Goal: Information Seeking & Learning: Learn about a topic

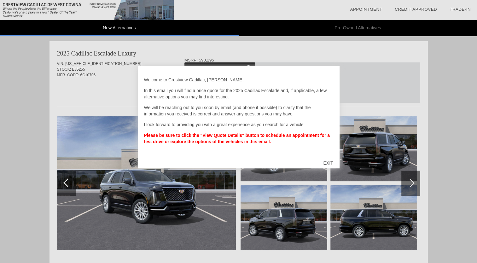
click at [332, 163] on div "EXIT" at bounding box center [328, 163] width 22 height 19
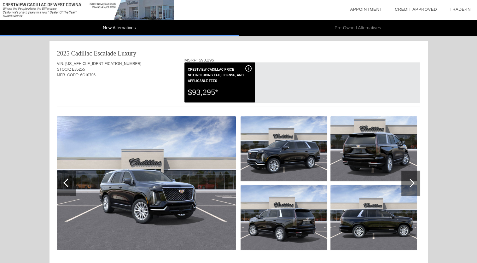
click at [152, 188] on img at bounding box center [146, 183] width 179 height 134
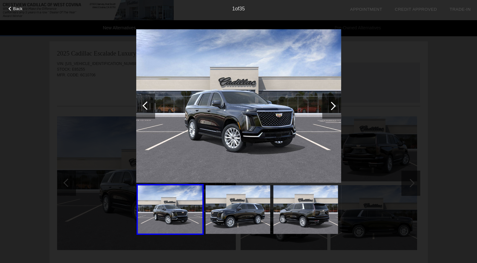
click at [233, 207] on img at bounding box center [238, 209] width 65 height 49
click at [334, 105] on div at bounding box center [331, 105] width 9 height 9
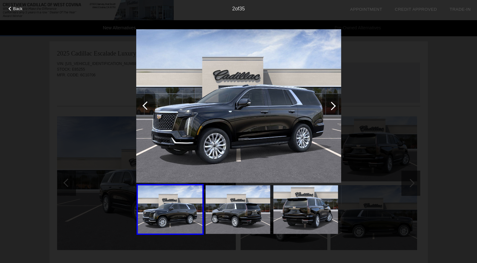
click at [334, 105] on div at bounding box center [331, 105] width 9 height 9
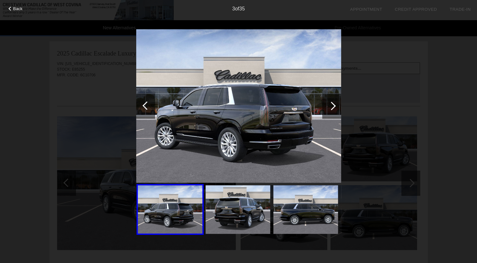
click at [334, 105] on div at bounding box center [331, 105] width 9 height 9
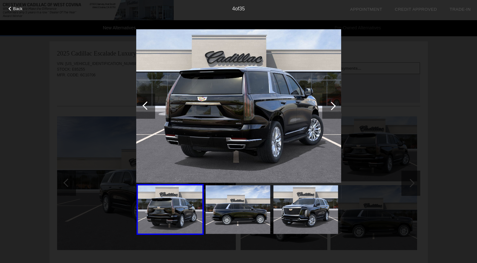
click at [334, 105] on div at bounding box center [331, 105] width 9 height 9
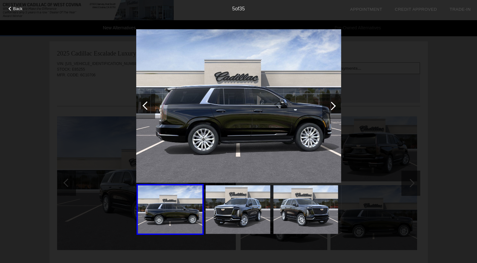
click at [334, 105] on div at bounding box center [331, 105] width 9 height 9
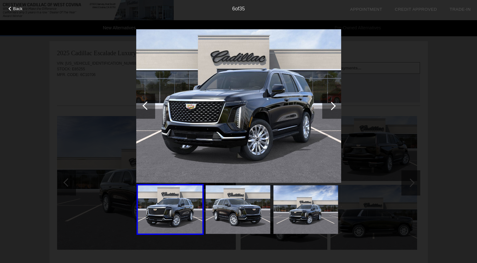
click at [334, 105] on div at bounding box center [331, 105] width 9 height 9
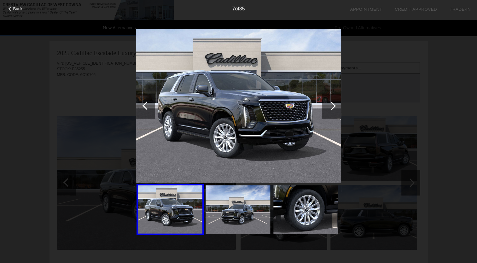
click at [334, 105] on div at bounding box center [331, 105] width 9 height 9
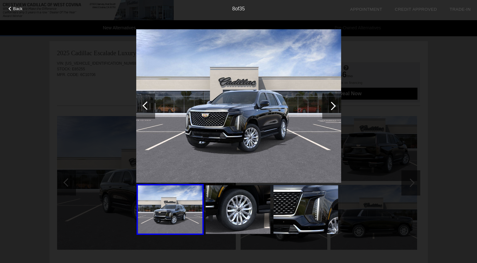
click at [334, 105] on div at bounding box center [331, 105] width 9 height 9
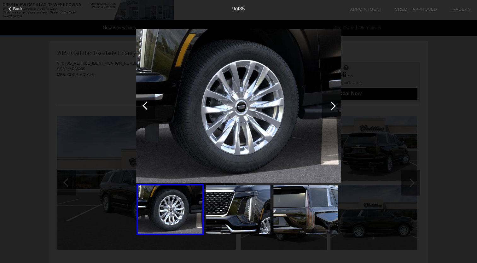
click at [334, 105] on div at bounding box center [331, 105] width 9 height 9
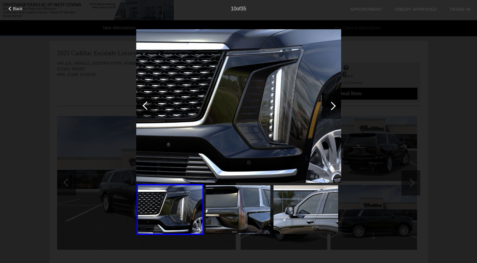
click at [334, 105] on div at bounding box center [331, 105] width 9 height 9
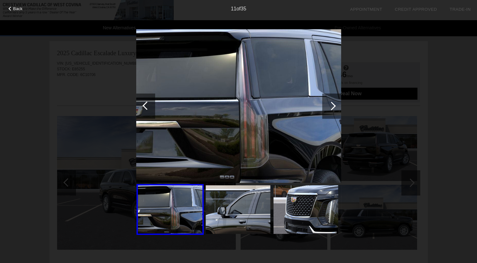
click at [334, 105] on div at bounding box center [331, 105] width 9 height 9
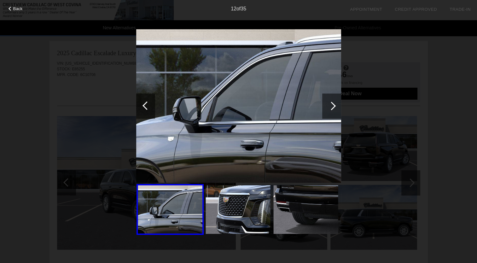
click at [334, 105] on div at bounding box center [331, 105] width 9 height 9
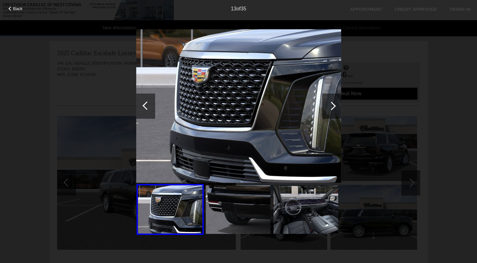
click at [334, 105] on div at bounding box center [331, 105] width 9 height 9
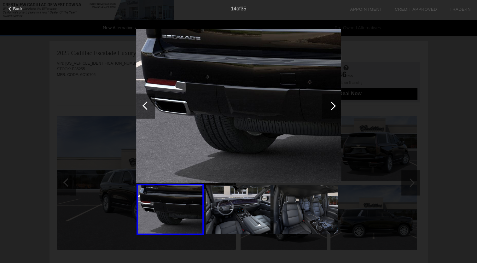
click at [334, 105] on div at bounding box center [331, 105] width 9 height 9
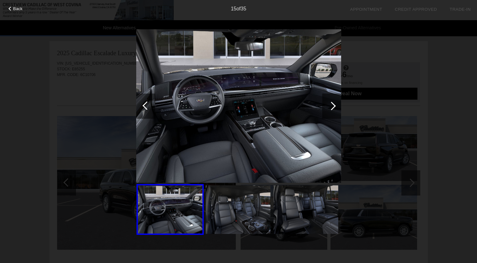
click at [334, 105] on div at bounding box center [331, 105] width 9 height 9
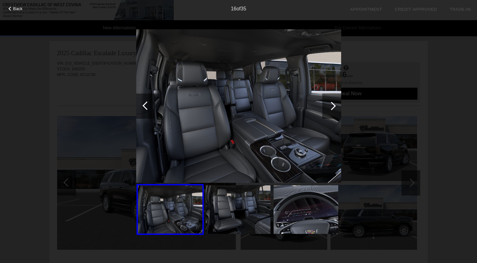
click at [334, 105] on div at bounding box center [331, 105] width 9 height 9
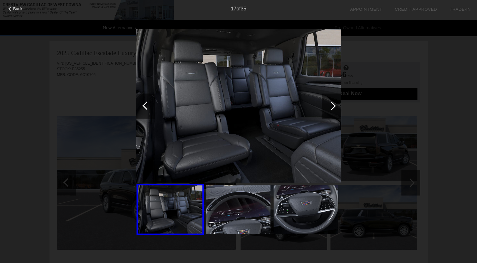
click at [334, 105] on div at bounding box center [331, 105] width 9 height 9
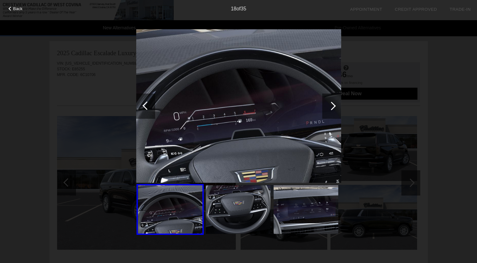
click at [334, 105] on div at bounding box center [331, 105] width 9 height 9
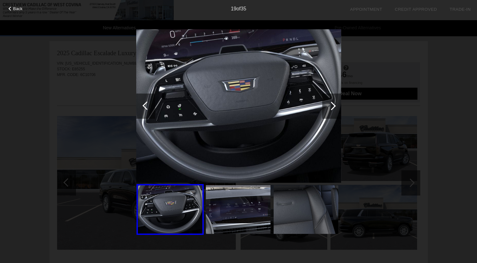
click at [329, 105] on div at bounding box center [331, 105] width 9 height 9
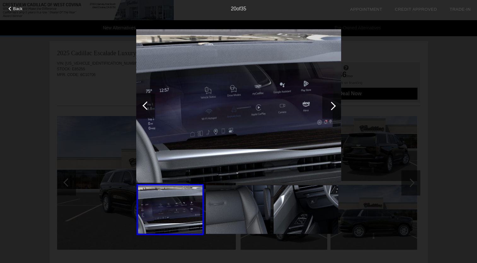
click at [329, 105] on div at bounding box center [331, 105] width 9 height 9
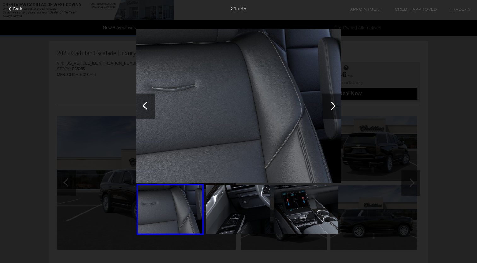
click at [329, 105] on div at bounding box center [331, 105] width 9 height 9
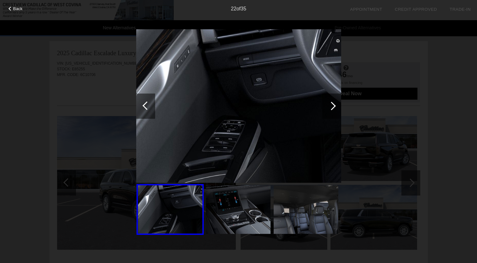
click at [329, 105] on div at bounding box center [331, 105] width 9 height 9
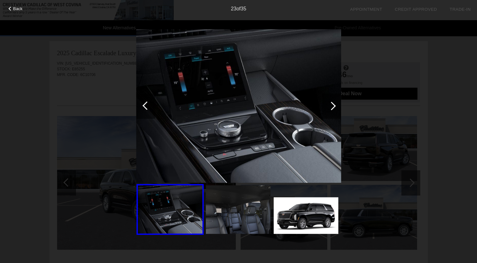
click at [329, 105] on div at bounding box center [331, 105] width 9 height 9
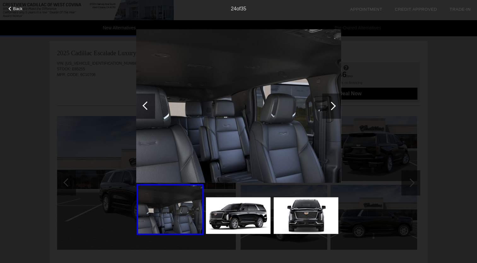
click at [335, 106] on div at bounding box center [331, 105] width 9 height 9
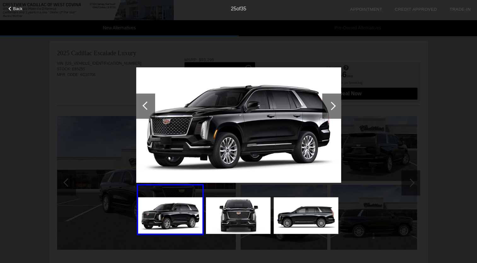
click at [335, 106] on div at bounding box center [331, 105] width 9 height 9
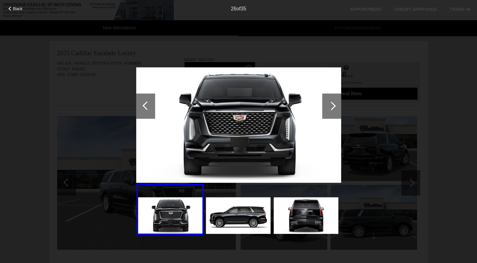
click at [335, 106] on div at bounding box center [331, 105] width 9 height 9
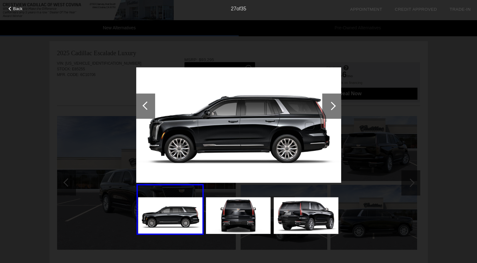
click at [335, 106] on div at bounding box center [331, 105] width 9 height 9
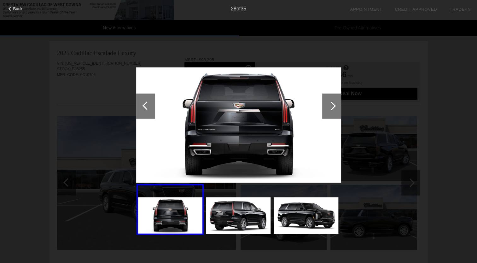
click at [335, 106] on div at bounding box center [331, 105] width 9 height 9
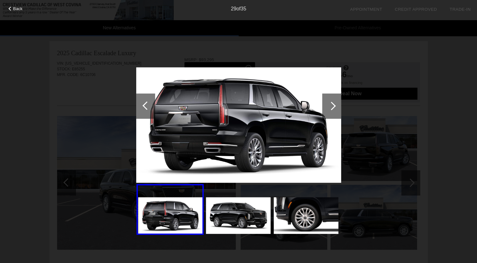
click at [335, 106] on div at bounding box center [331, 105] width 9 height 9
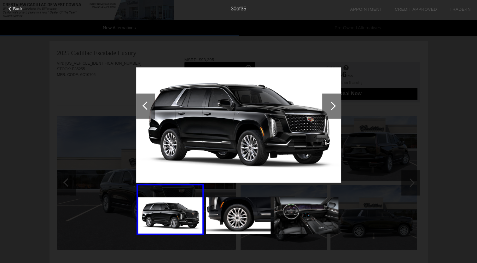
click at [433, 77] on div "Back 30 of 35" at bounding box center [238, 131] width 477 height 263
click at [17, 9] on span "Back" at bounding box center [17, 8] width 9 height 5
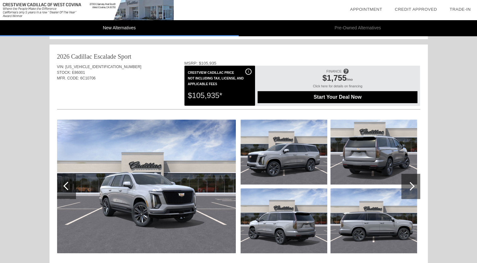
scroll to position [347, 0]
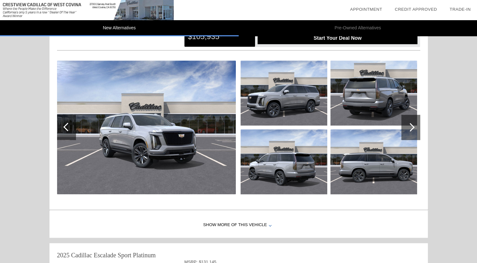
click at [412, 124] on div at bounding box center [410, 127] width 19 height 25
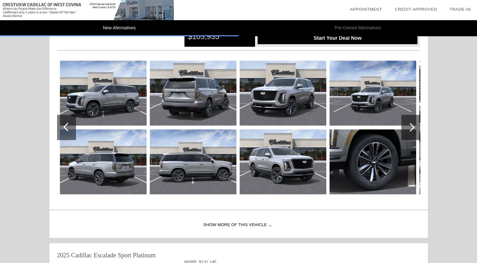
click at [412, 124] on div at bounding box center [410, 127] width 19 height 25
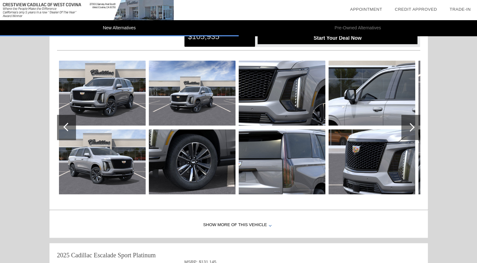
click at [412, 124] on div at bounding box center [410, 127] width 19 height 25
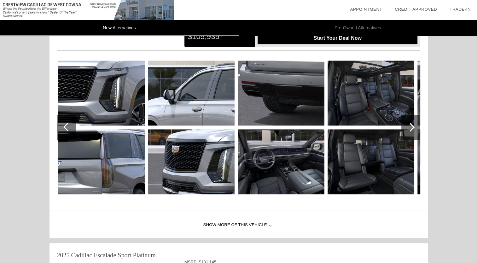
click at [412, 124] on div at bounding box center [410, 127] width 19 height 25
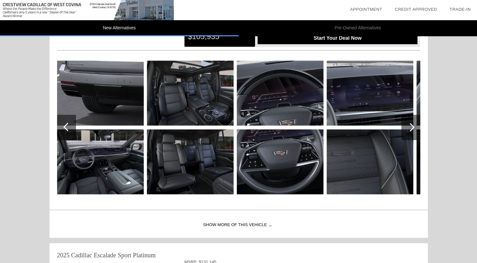
click at [412, 124] on div at bounding box center [410, 127] width 19 height 25
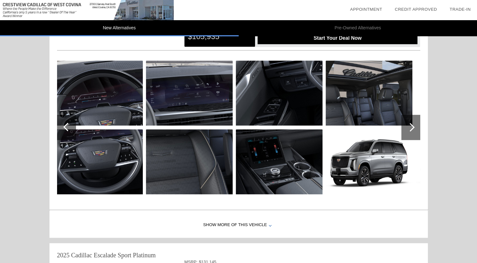
click at [361, 93] on img at bounding box center [369, 93] width 87 height 65
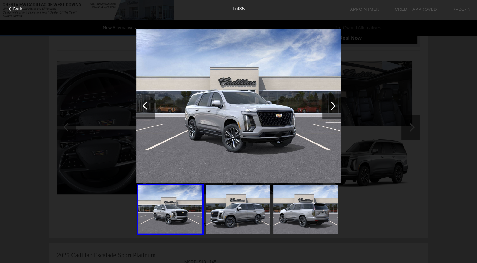
click at [327, 104] on div at bounding box center [331, 105] width 19 height 25
click at [328, 104] on div at bounding box center [331, 105] width 19 height 25
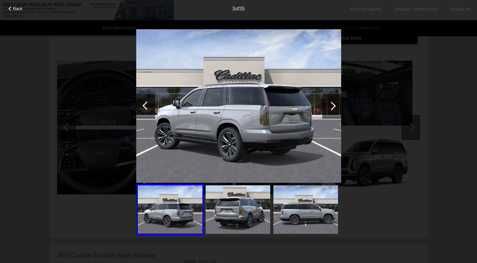
click at [328, 104] on div at bounding box center [331, 105] width 19 height 25
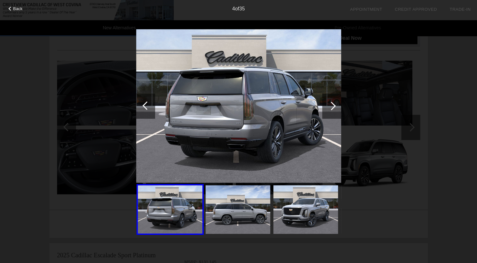
click at [329, 104] on div at bounding box center [331, 105] width 9 height 9
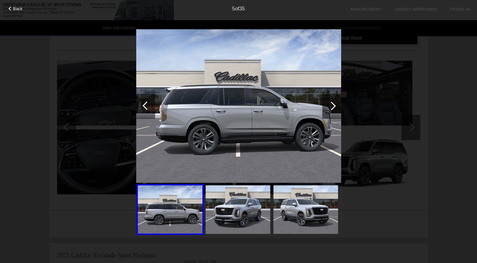
click at [329, 104] on div at bounding box center [331, 105] width 9 height 9
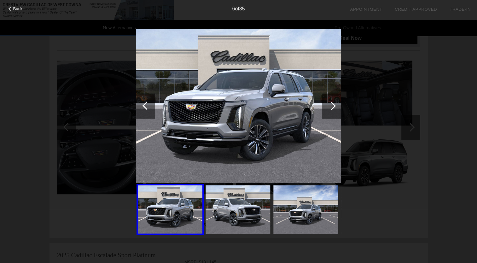
click at [329, 104] on div at bounding box center [331, 105] width 9 height 9
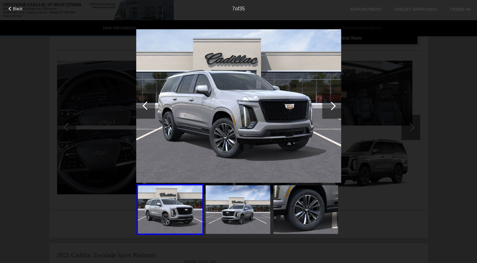
click at [329, 104] on div at bounding box center [331, 105] width 9 height 9
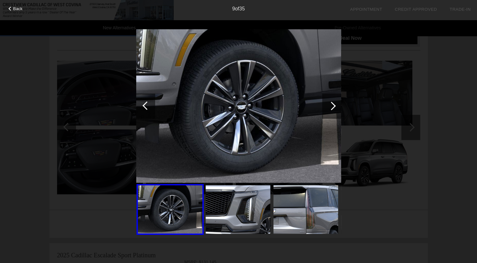
click at [329, 104] on div at bounding box center [331, 105] width 9 height 9
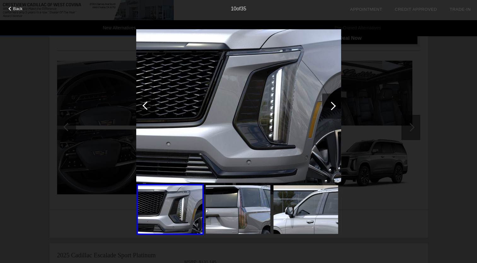
click at [329, 104] on div at bounding box center [331, 105] width 9 height 9
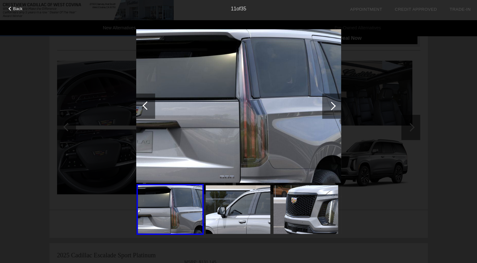
click at [329, 104] on div at bounding box center [331, 105] width 9 height 9
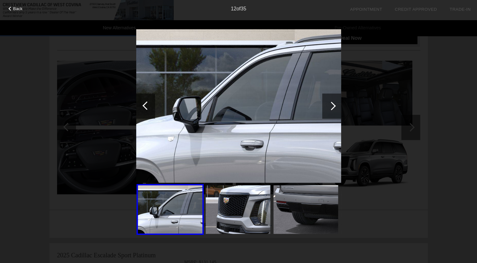
click at [329, 104] on div at bounding box center [331, 105] width 9 height 9
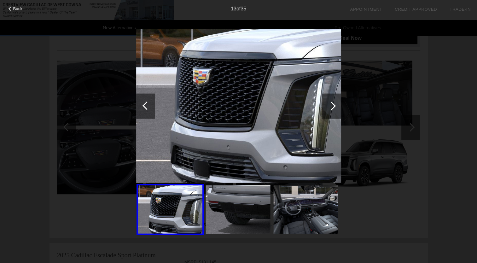
click at [329, 104] on div at bounding box center [331, 105] width 9 height 9
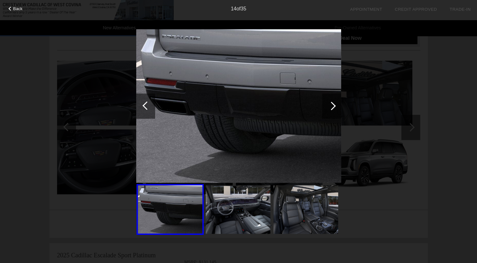
click at [329, 104] on div at bounding box center [331, 105] width 9 height 9
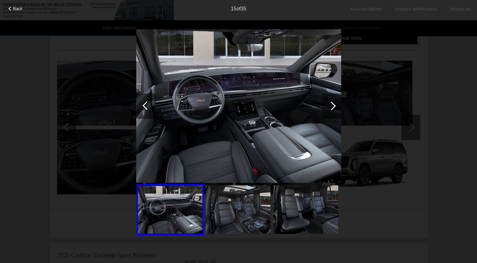
click at [329, 104] on div at bounding box center [331, 105] width 9 height 9
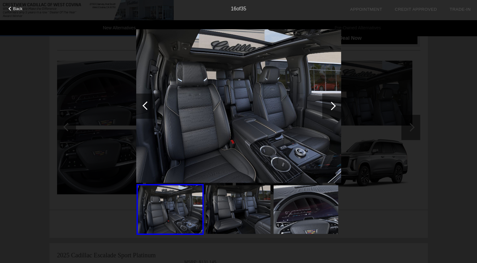
click at [329, 104] on div at bounding box center [331, 105] width 9 height 9
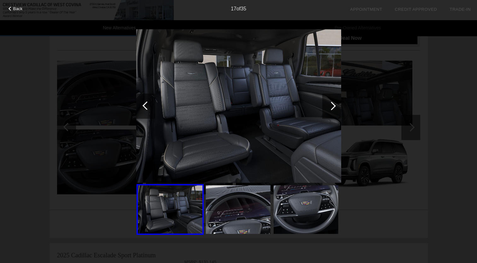
click at [329, 104] on div at bounding box center [331, 105] width 9 height 9
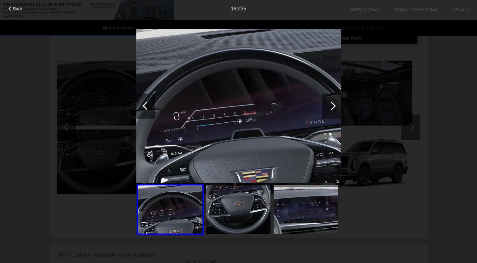
click at [329, 104] on div at bounding box center [331, 105] width 9 height 9
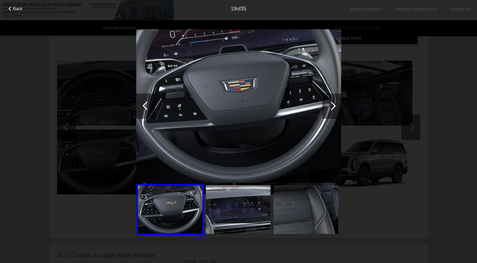
click at [329, 104] on div at bounding box center [331, 105] width 9 height 9
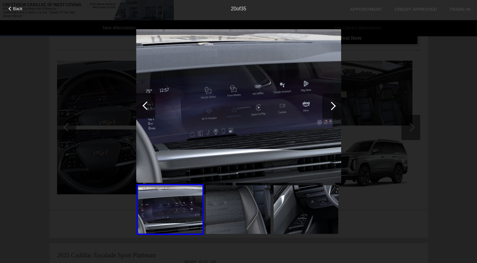
click at [329, 104] on div at bounding box center [331, 105] width 9 height 9
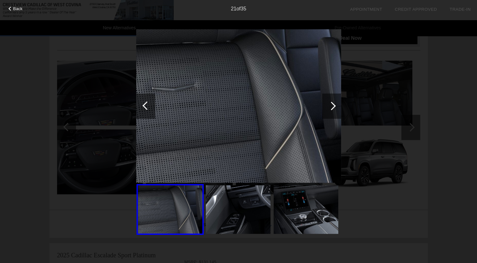
click at [329, 104] on div at bounding box center [331, 105] width 9 height 9
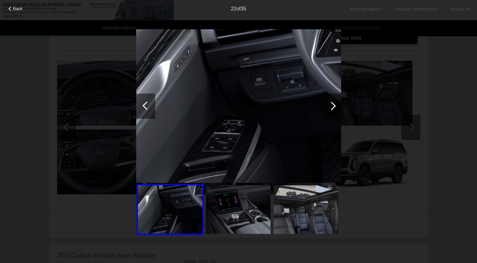
click at [329, 104] on div at bounding box center [331, 105] width 9 height 9
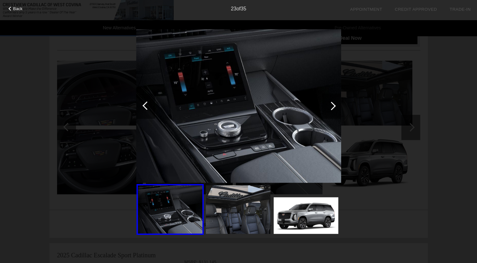
click at [329, 104] on div at bounding box center [331, 105] width 9 height 9
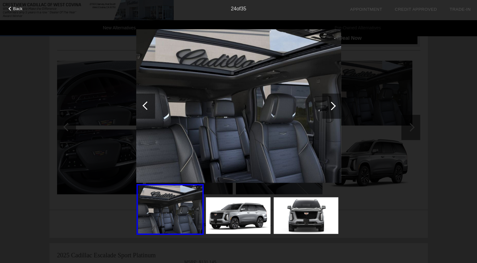
click at [329, 104] on div at bounding box center [331, 105] width 9 height 9
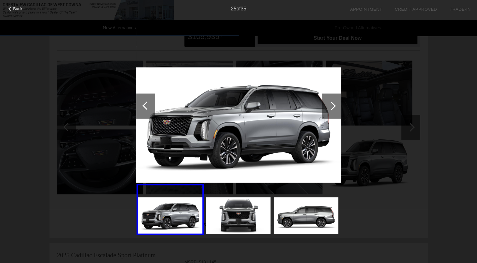
click at [329, 104] on div at bounding box center [331, 105] width 9 height 9
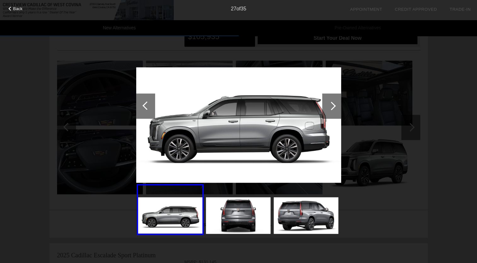
click at [329, 104] on div at bounding box center [331, 105] width 9 height 9
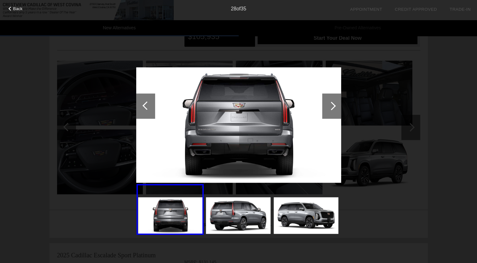
click at [12, 7] on div "Back" at bounding box center [16, 7] width 32 height 3
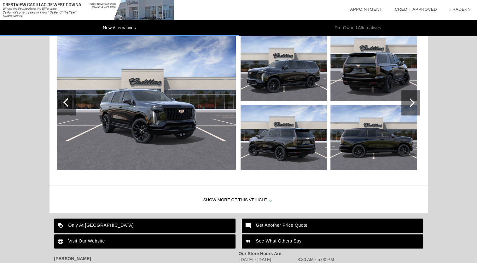
scroll to position [599, 0]
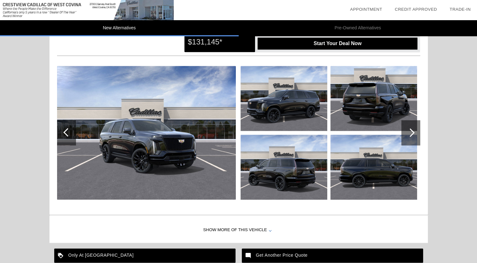
click at [410, 132] on div at bounding box center [410, 132] width 9 height 9
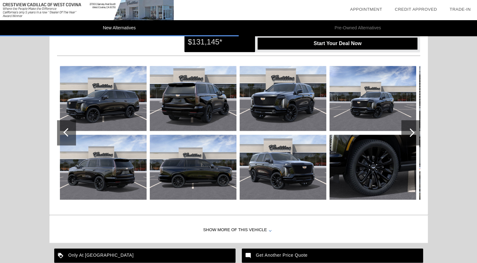
click at [411, 132] on div at bounding box center [410, 132] width 9 height 9
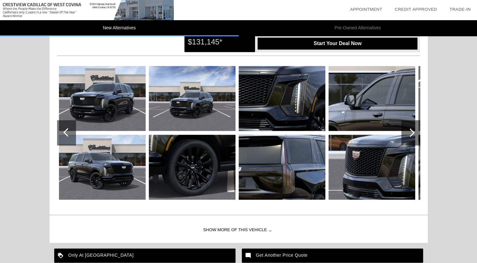
click at [411, 132] on div at bounding box center [410, 132] width 9 height 9
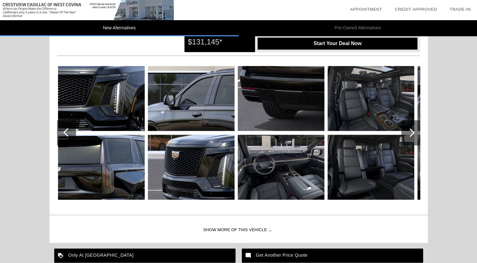
click at [411, 132] on div at bounding box center [410, 132] width 9 height 9
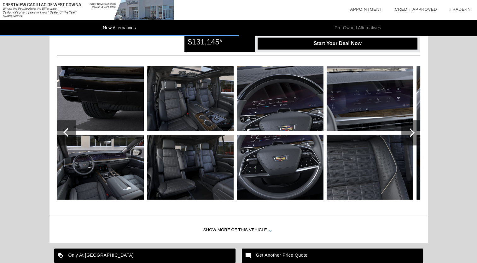
click at [194, 112] on img at bounding box center [190, 98] width 87 height 65
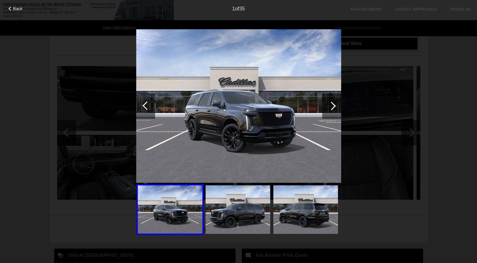
click at [329, 104] on div at bounding box center [331, 105] width 9 height 9
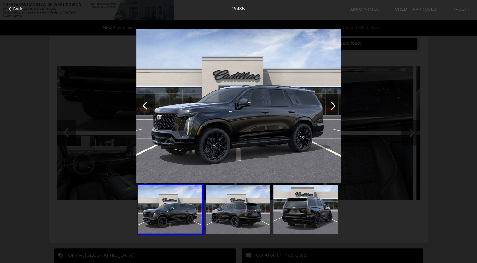
click at [332, 104] on div at bounding box center [331, 105] width 9 height 9
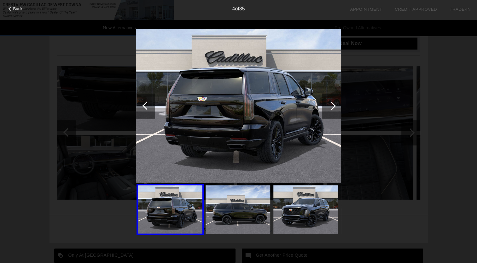
click at [332, 104] on div at bounding box center [331, 105] width 9 height 9
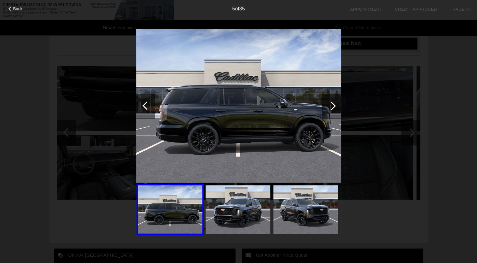
click at [332, 104] on div at bounding box center [331, 105] width 9 height 9
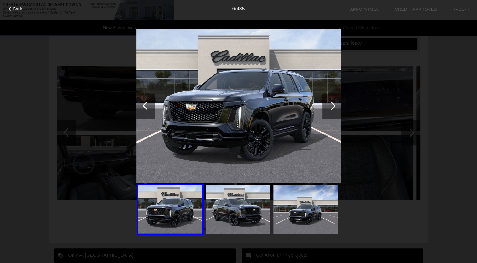
click at [332, 104] on div at bounding box center [331, 105] width 9 height 9
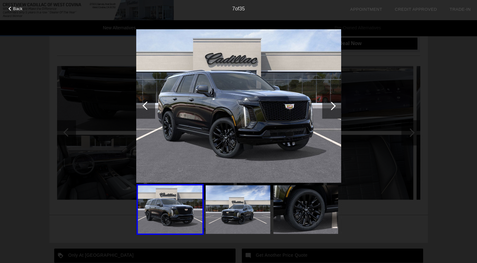
click at [332, 104] on div at bounding box center [331, 105] width 9 height 9
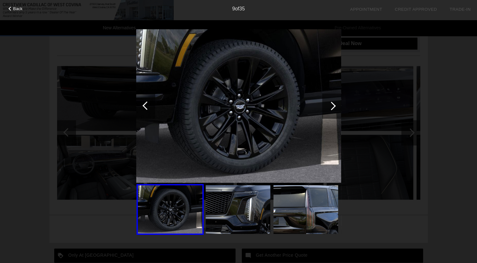
click at [332, 104] on div at bounding box center [331, 105] width 9 height 9
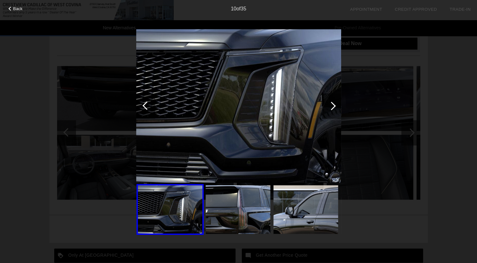
click at [332, 104] on div at bounding box center [331, 105] width 9 height 9
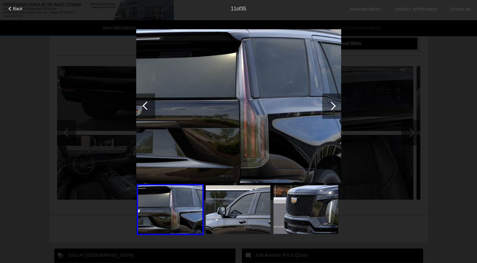
click at [332, 104] on div at bounding box center [331, 105] width 9 height 9
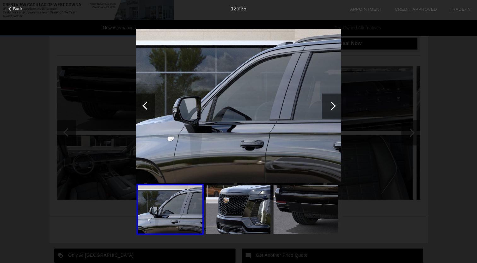
click at [332, 104] on div at bounding box center [331, 105] width 9 height 9
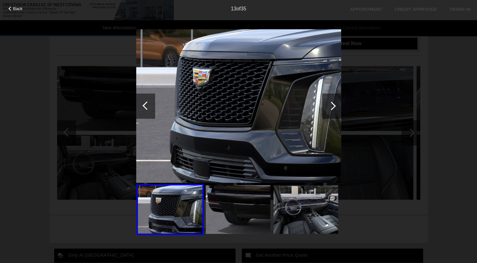
click at [332, 104] on div at bounding box center [331, 105] width 9 height 9
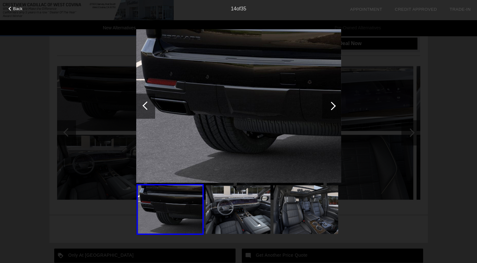
click at [332, 104] on div at bounding box center [331, 105] width 9 height 9
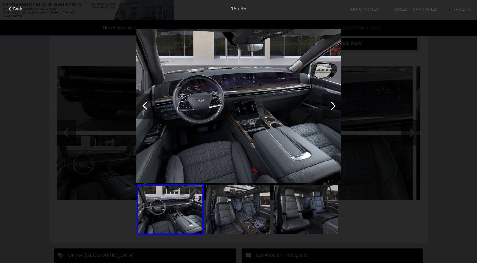
click at [332, 104] on div at bounding box center [331, 105] width 9 height 9
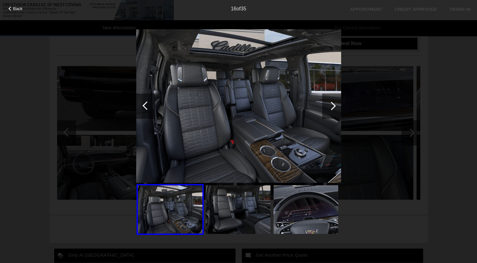
click at [332, 104] on div at bounding box center [331, 105] width 9 height 9
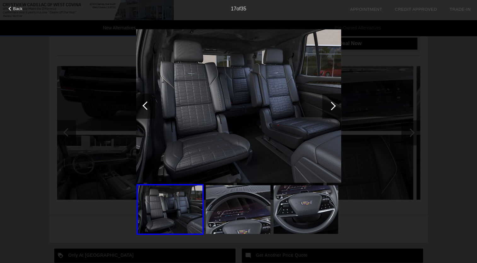
click at [332, 104] on div at bounding box center [331, 105] width 9 height 9
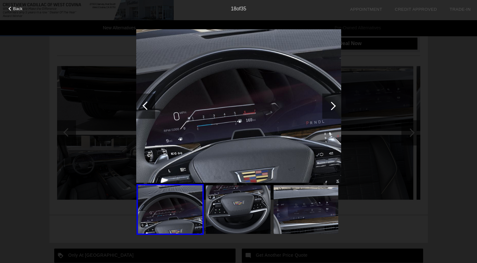
click at [332, 104] on div at bounding box center [331, 105] width 9 height 9
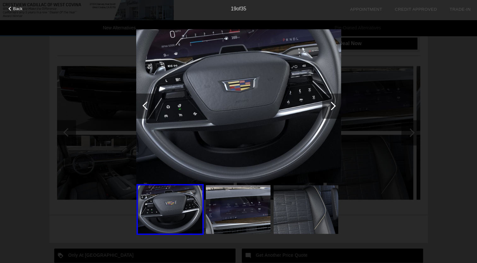
click at [332, 104] on div at bounding box center [331, 105] width 9 height 9
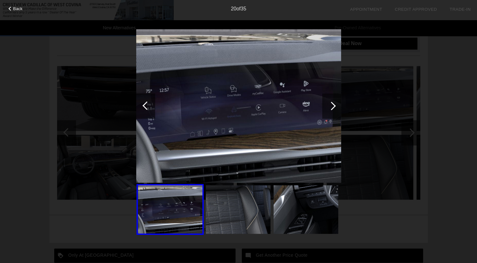
click at [332, 104] on div at bounding box center [331, 105] width 9 height 9
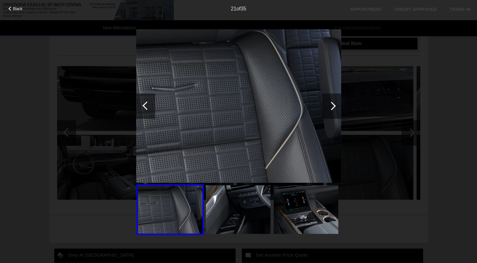
click at [332, 104] on div at bounding box center [331, 105] width 9 height 9
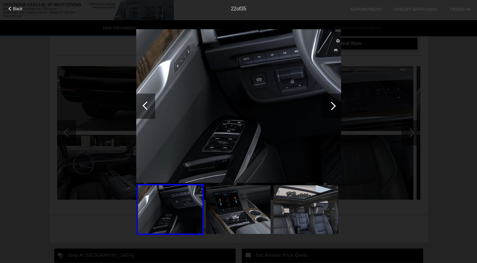
click at [332, 104] on div at bounding box center [331, 105] width 9 height 9
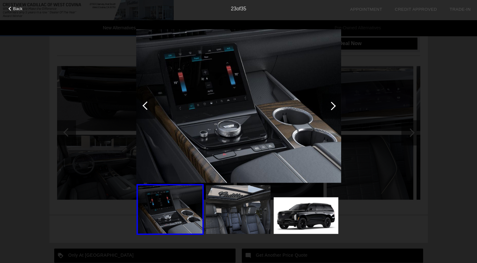
click at [332, 104] on div at bounding box center [331, 105] width 9 height 9
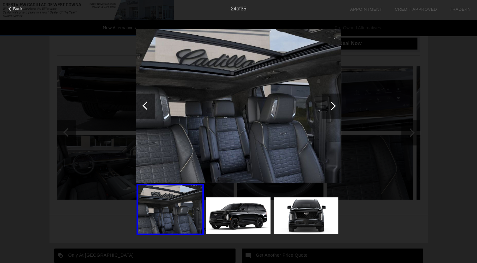
click at [332, 104] on div at bounding box center [331, 105] width 9 height 9
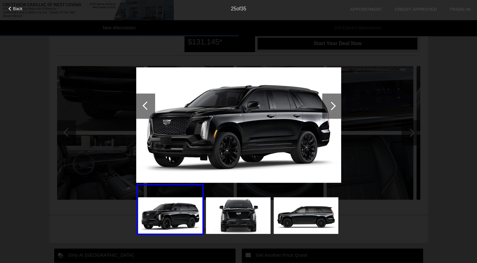
click at [332, 104] on div at bounding box center [331, 105] width 9 height 9
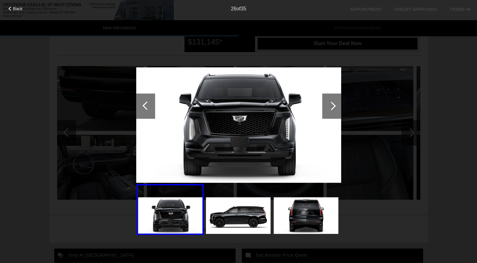
click at [439, 105] on div "Back 26 of 35" at bounding box center [238, 131] width 477 height 263
click at [22, 9] on span "Back" at bounding box center [17, 8] width 9 height 5
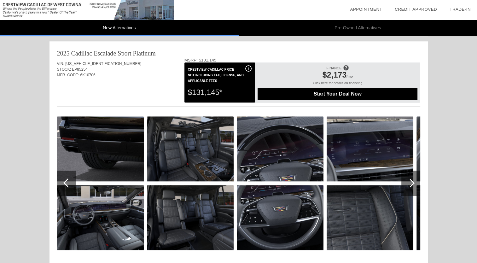
scroll to position [455, 0]
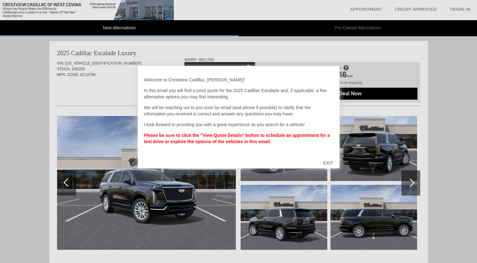
click at [329, 162] on div "EXIT" at bounding box center [328, 163] width 22 height 19
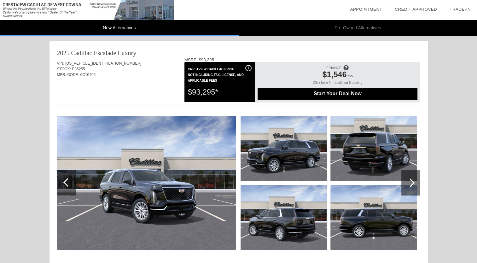
click at [342, 82] on div "Click here for details on financing" at bounding box center [338, 84] width 160 height 7
